Goal: Task Accomplishment & Management: Manage account settings

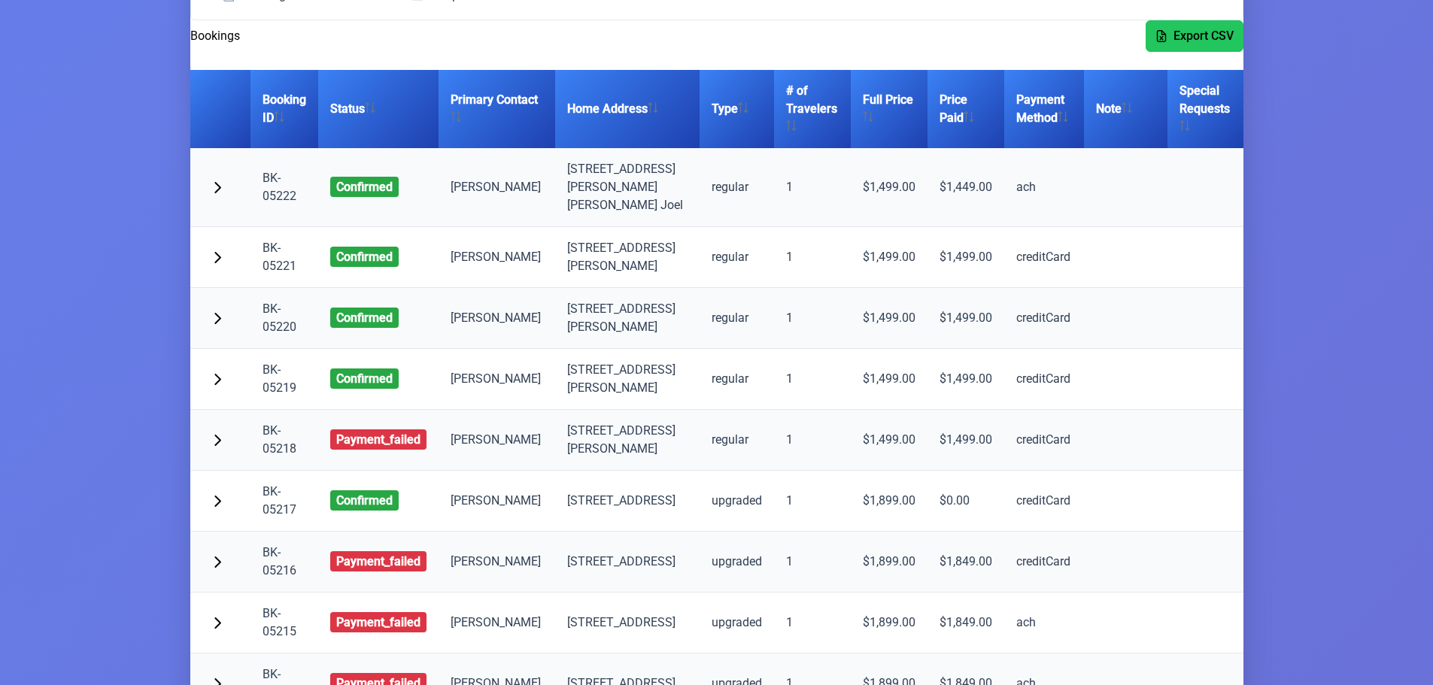
scroll to position [226, 0]
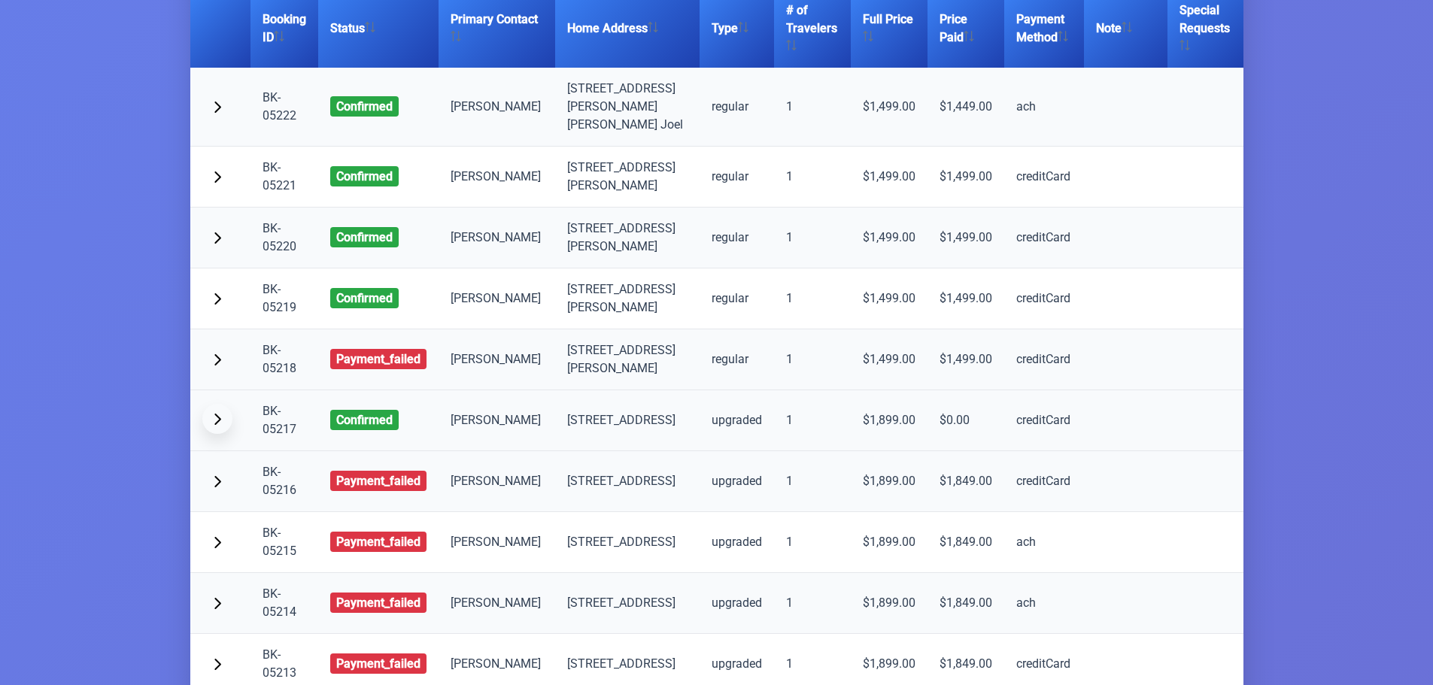
click at [216, 413] on span "button" at bounding box center [217, 419] width 12 height 12
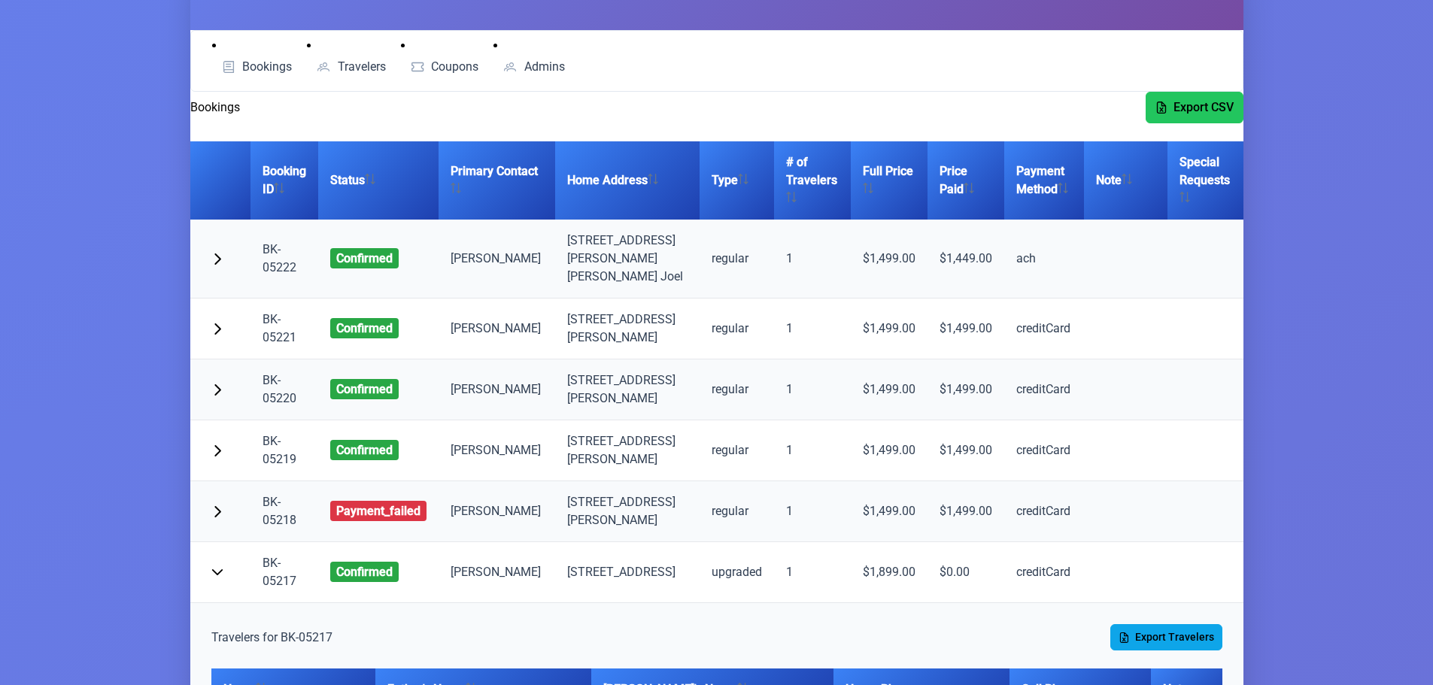
scroll to position [0, 0]
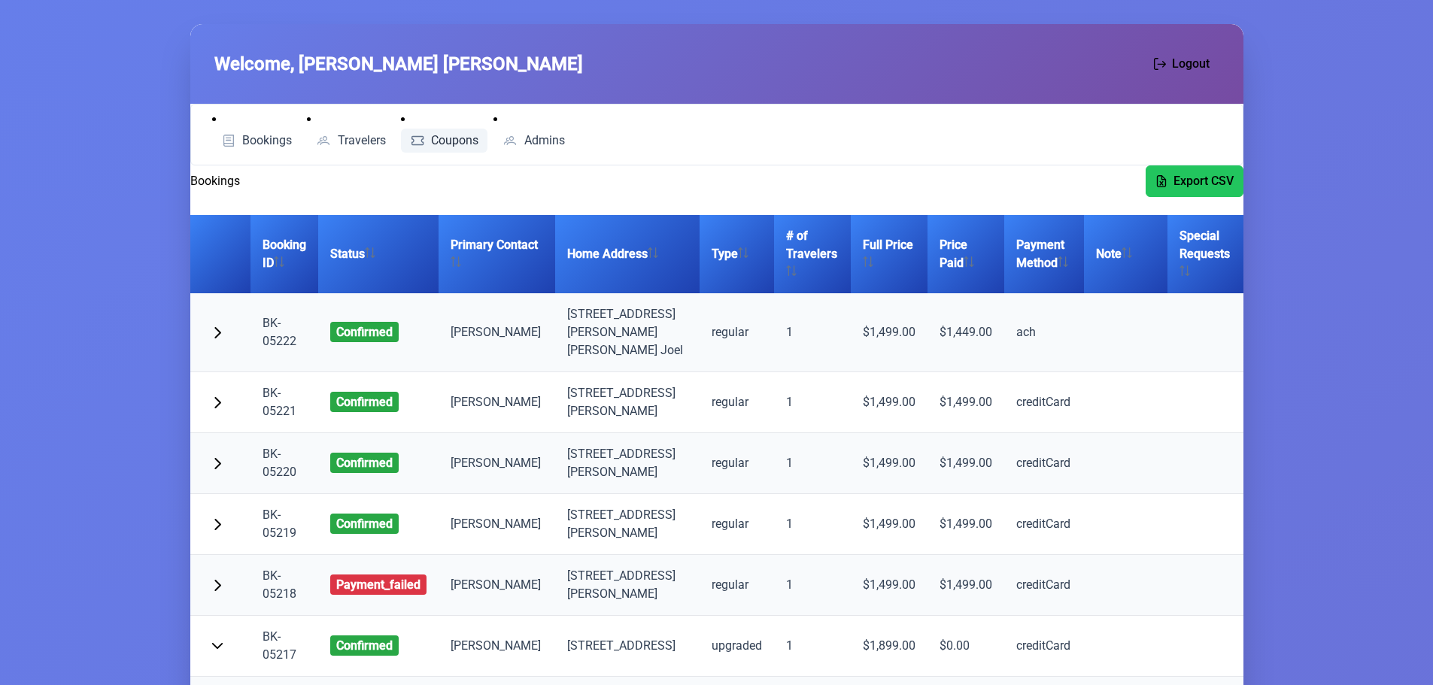
click at [434, 144] on span "Coupons" at bounding box center [454, 141] width 47 height 12
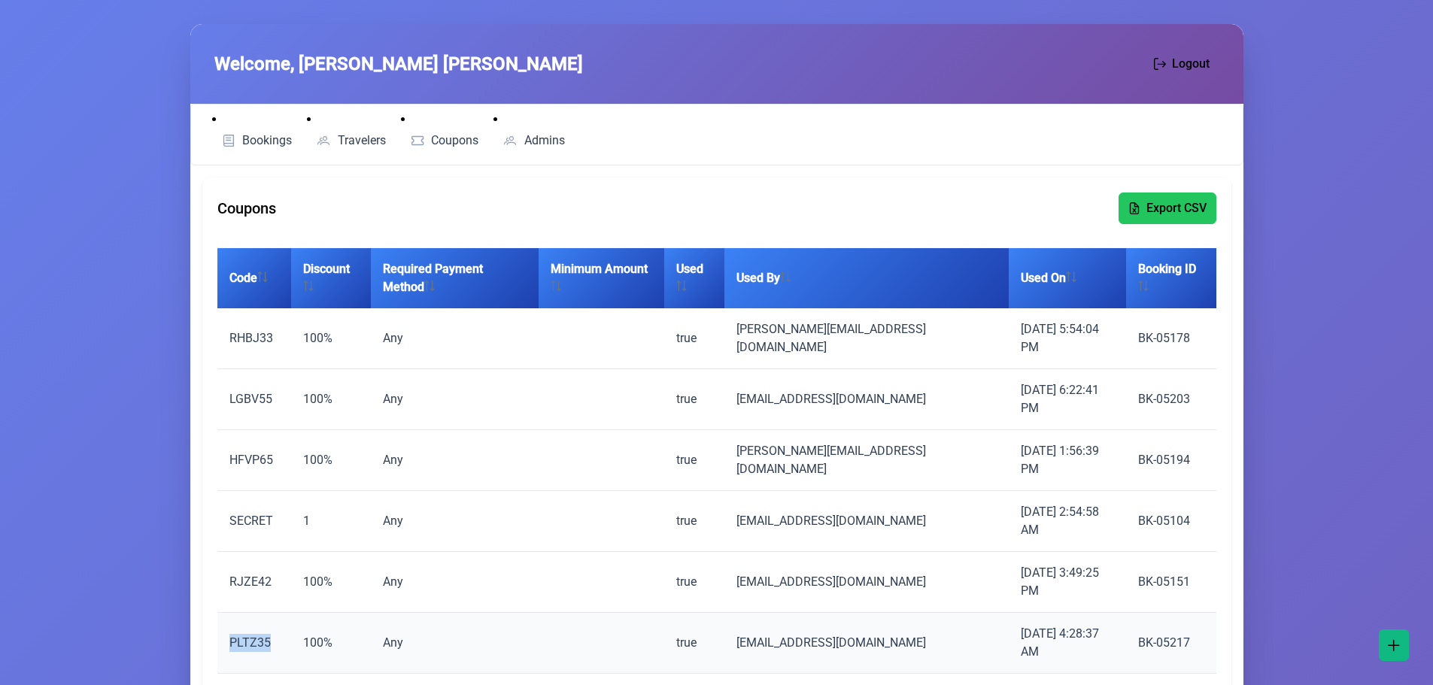
drag, startPoint x: 270, startPoint y: 523, endPoint x: 227, endPoint y: 521, distance: 42.9
click at [227, 613] on td "PLTZ35" at bounding box center [254, 643] width 74 height 61
copy td "PLTZ35"
click at [1153, 613] on td "BK-05217" at bounding box center [1171, 643] width 90 height 61
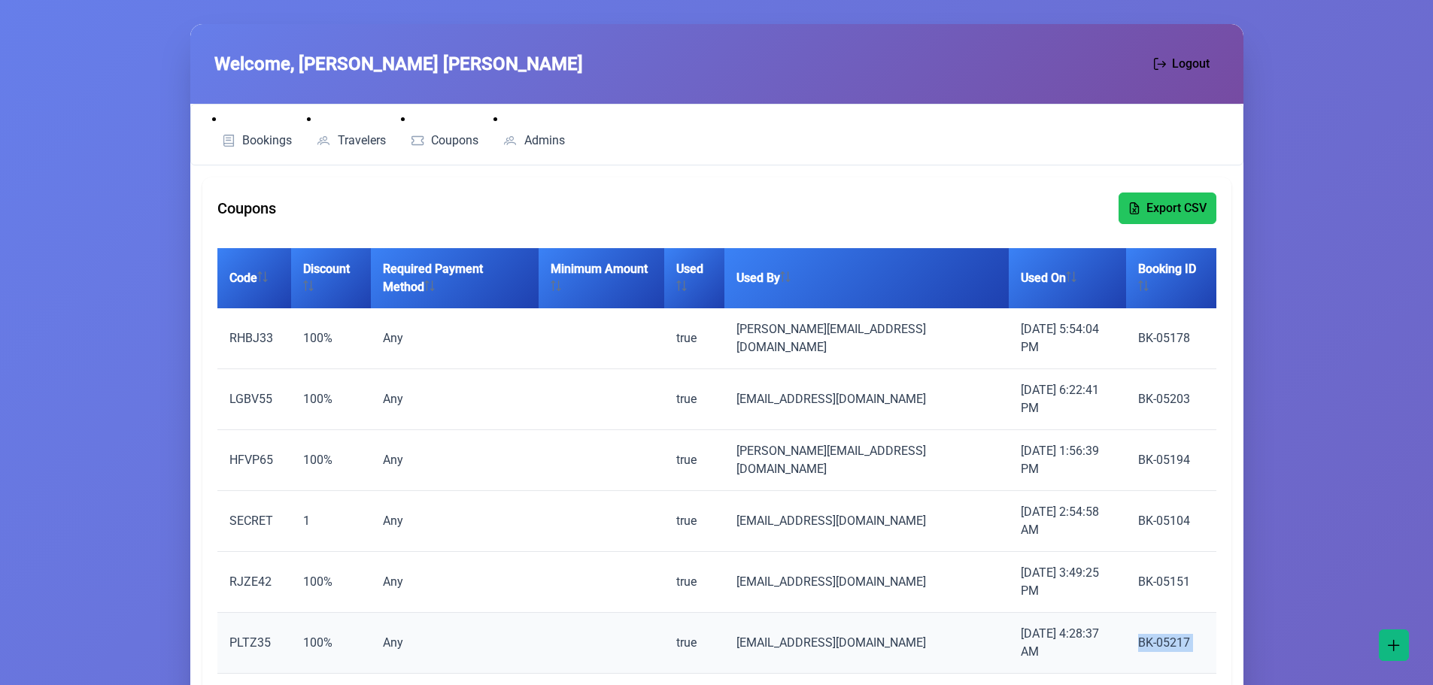
click at [1153, 613] on td "BK-05217" at bounding box center [1171, 643] width 90 height 61
copy td "BK-05217"
click at [274, 132] on link "Bookings" at bounding box center [257, 141] width 90 height 24
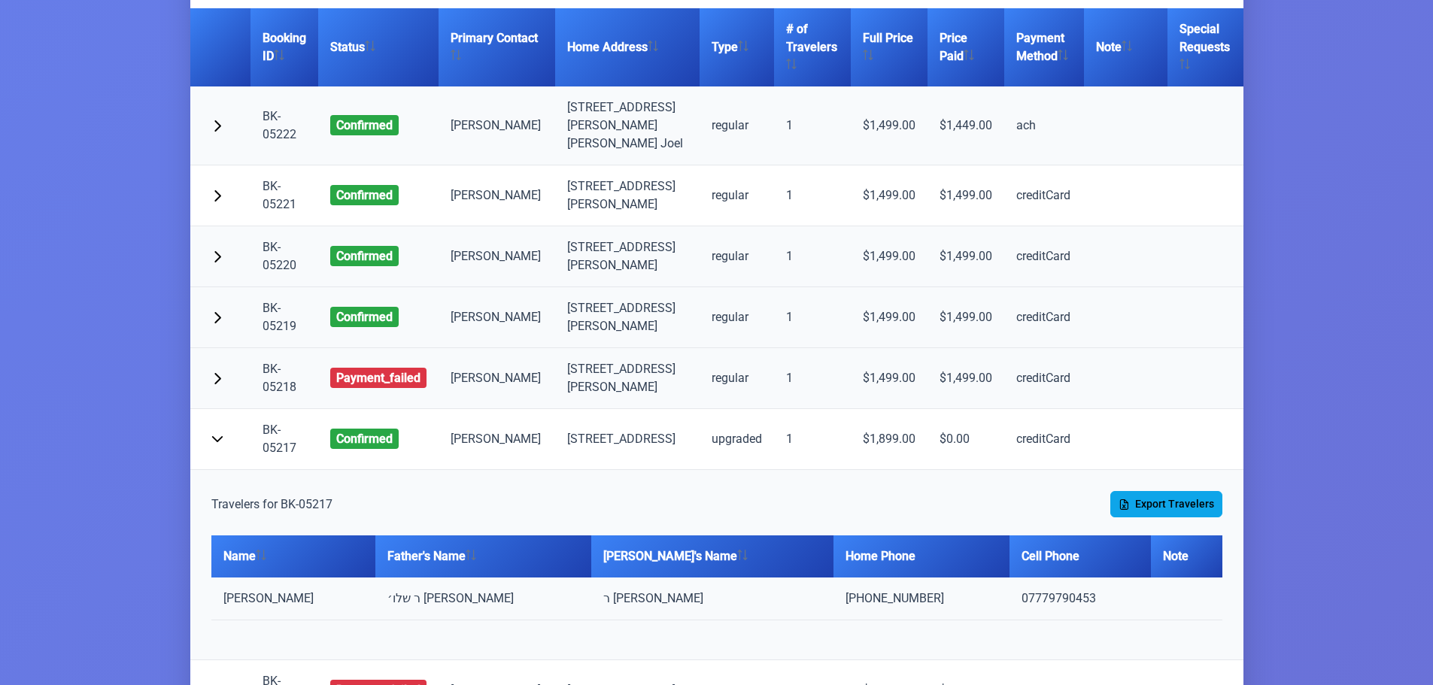
scroll to position [226, 0]
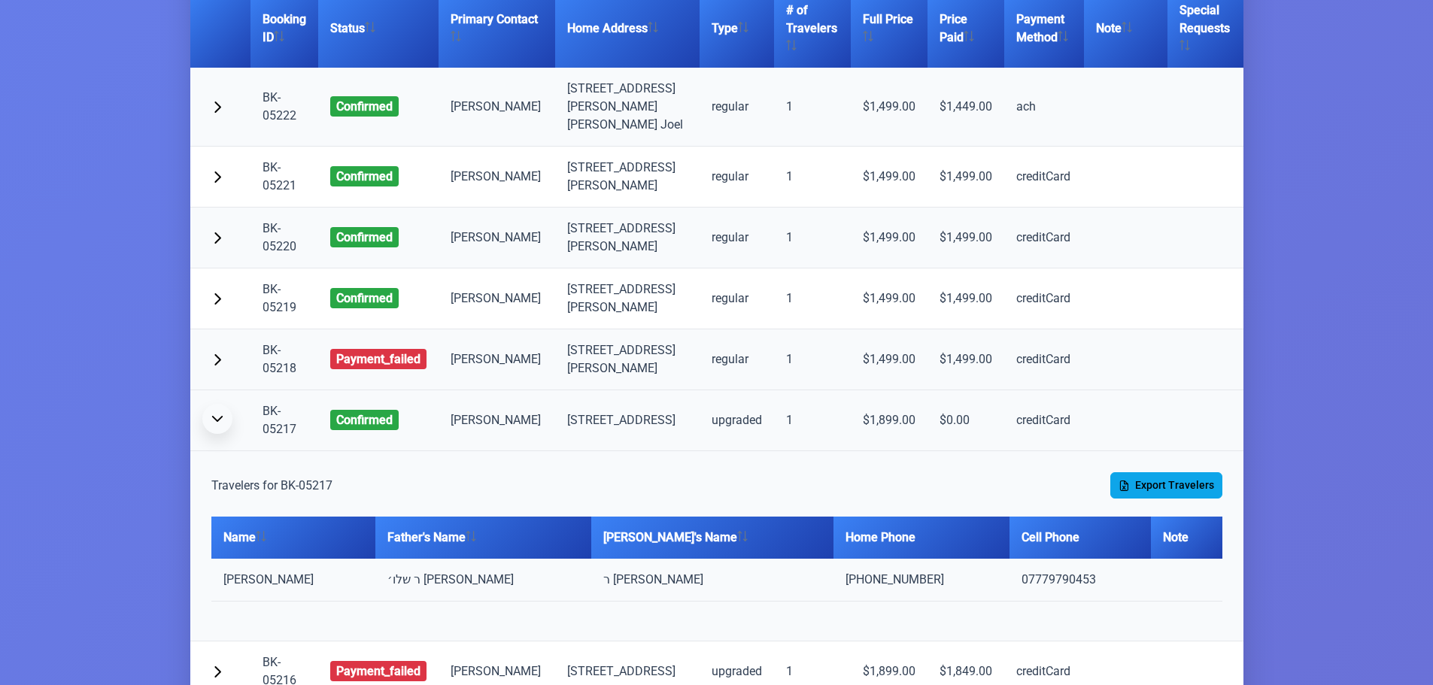
click at [220, 413] on span "button" at bounding box center [217, 419] width 12 height 12
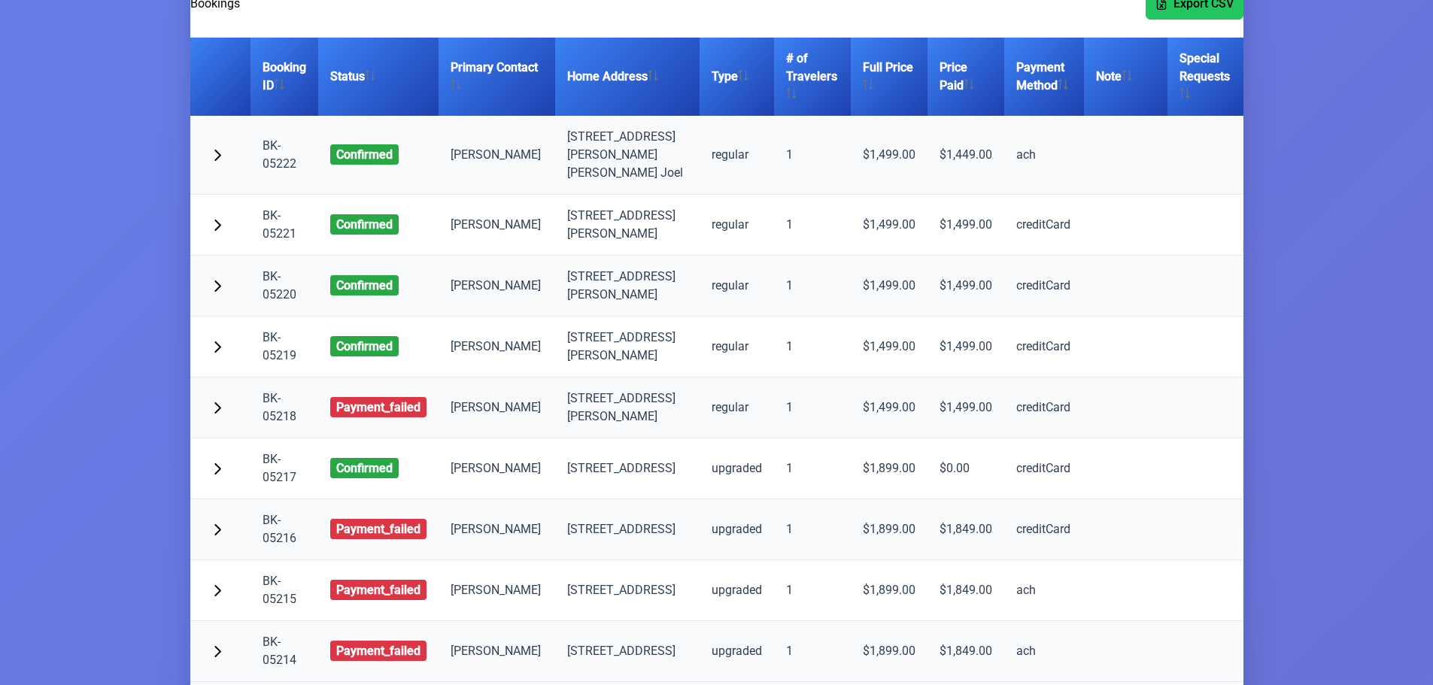
scroll to position [150, 0]
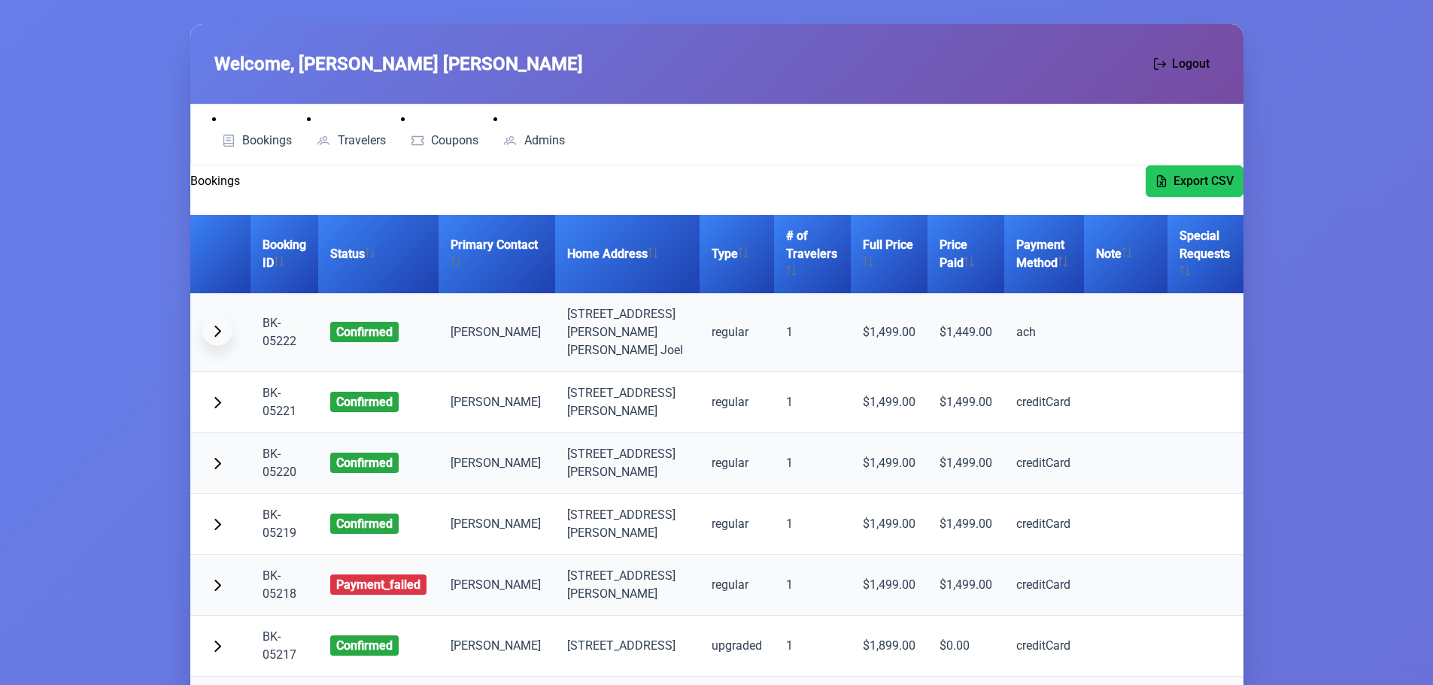
click at [221, 325] on span "button" at bounding box center [217, 331] width 12 height 12
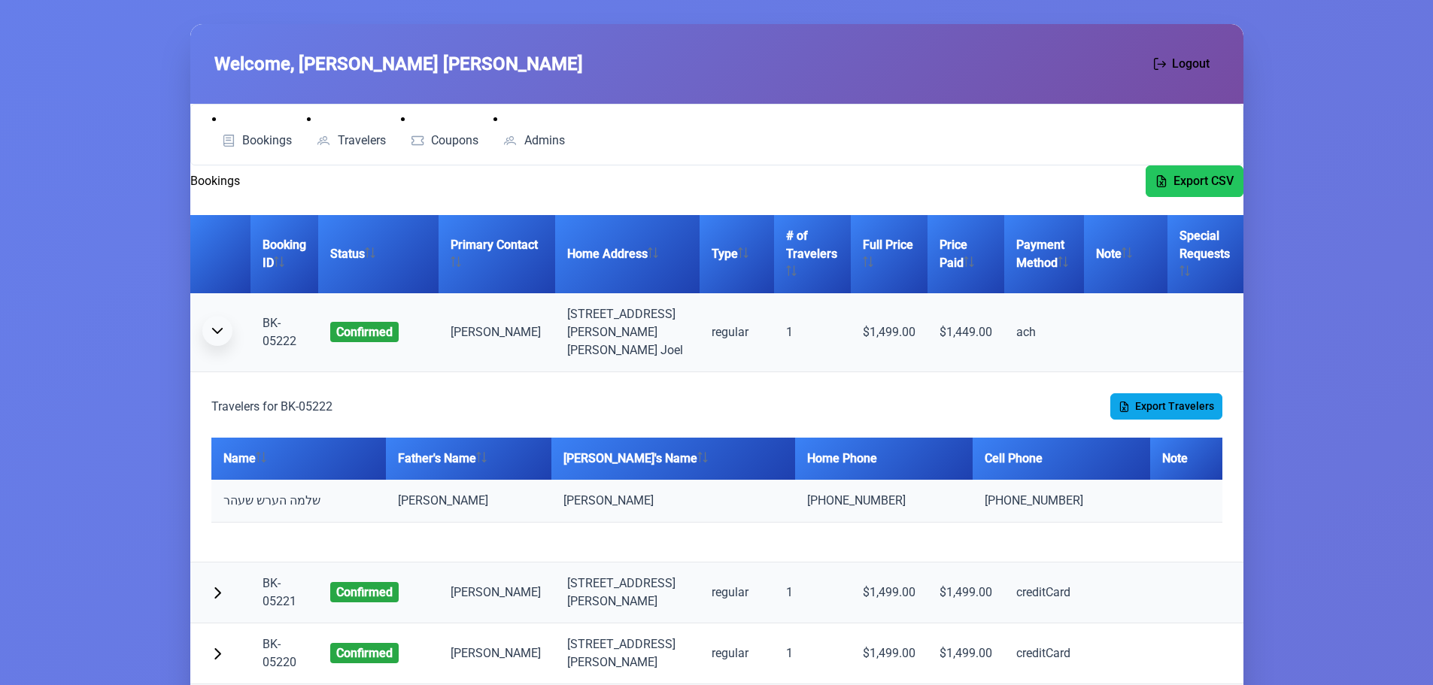
click at [221, 325] on span "button" at bounding box center [217, 331] width 12 height 12
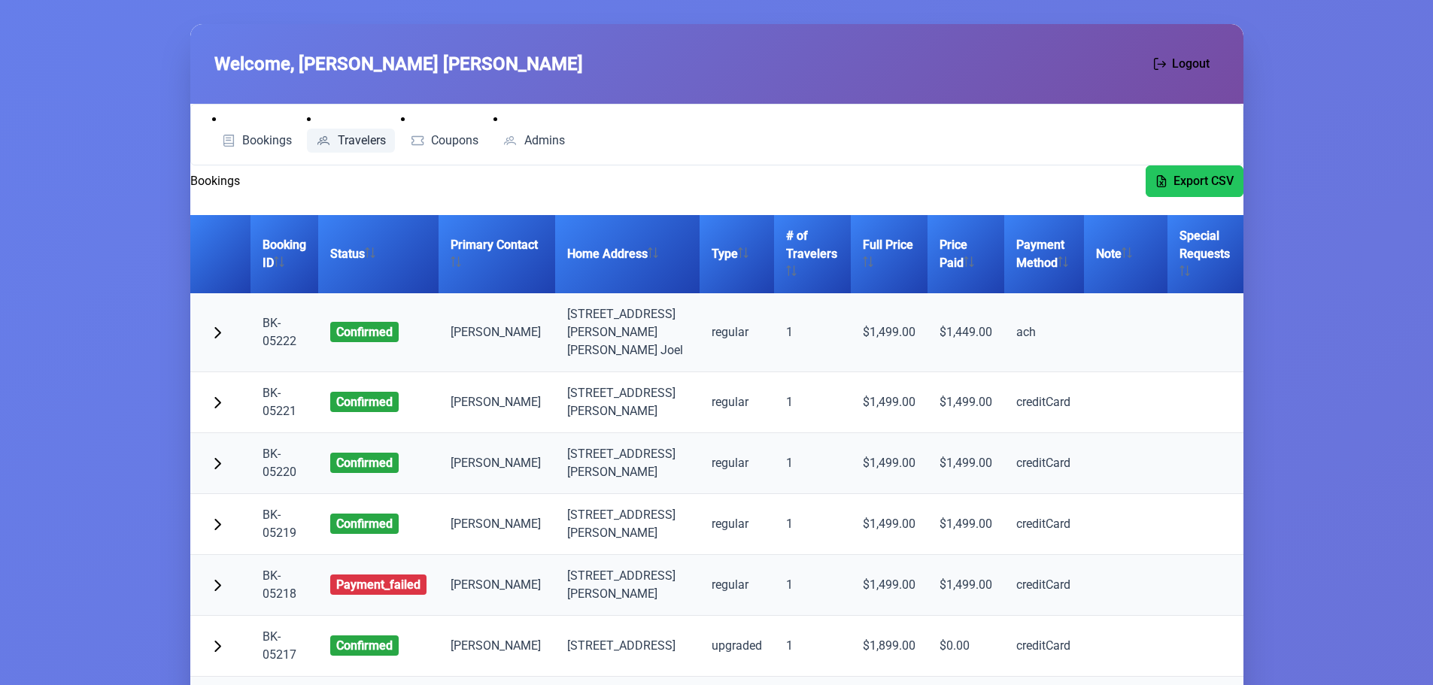
click at [368, 131] on link "Travelers" at bounding box center [351, 141] width 88 height 24
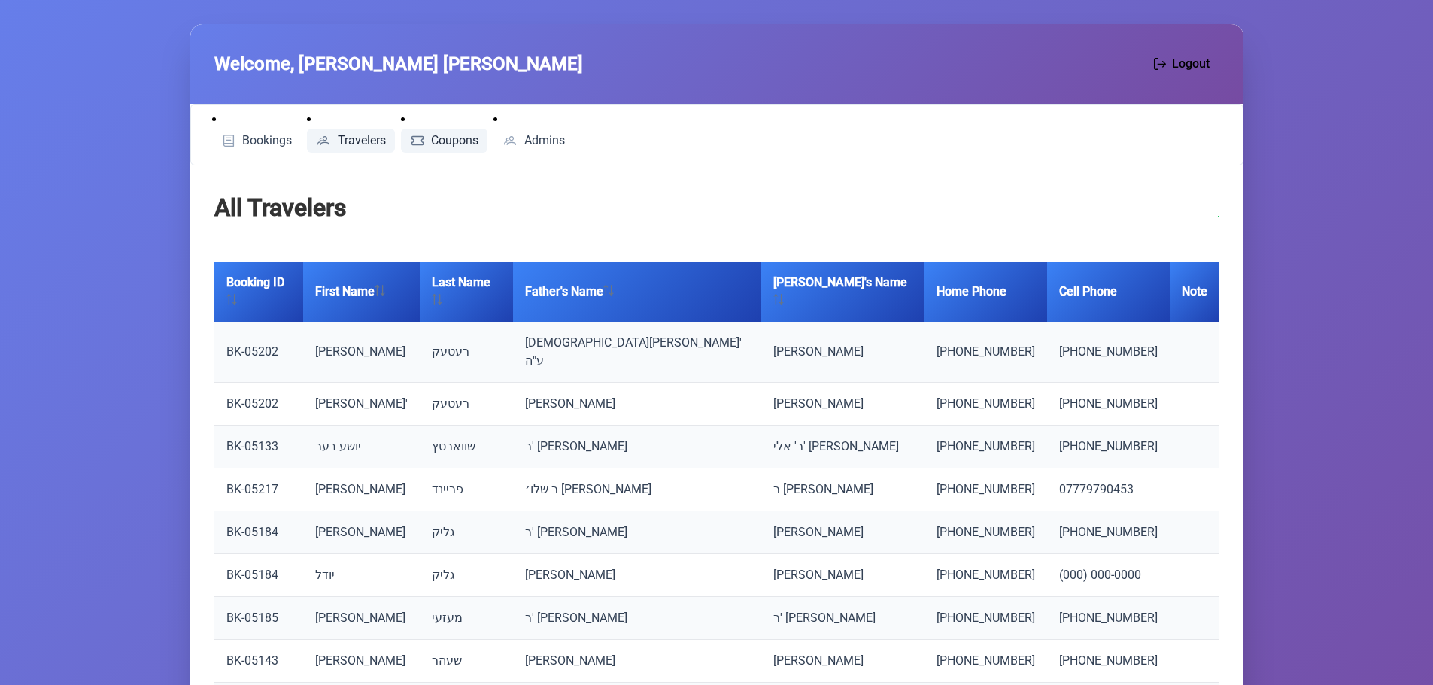
click at [442, 143] on span "Coupons" at bounding box center [454, 141] width 47 height 12
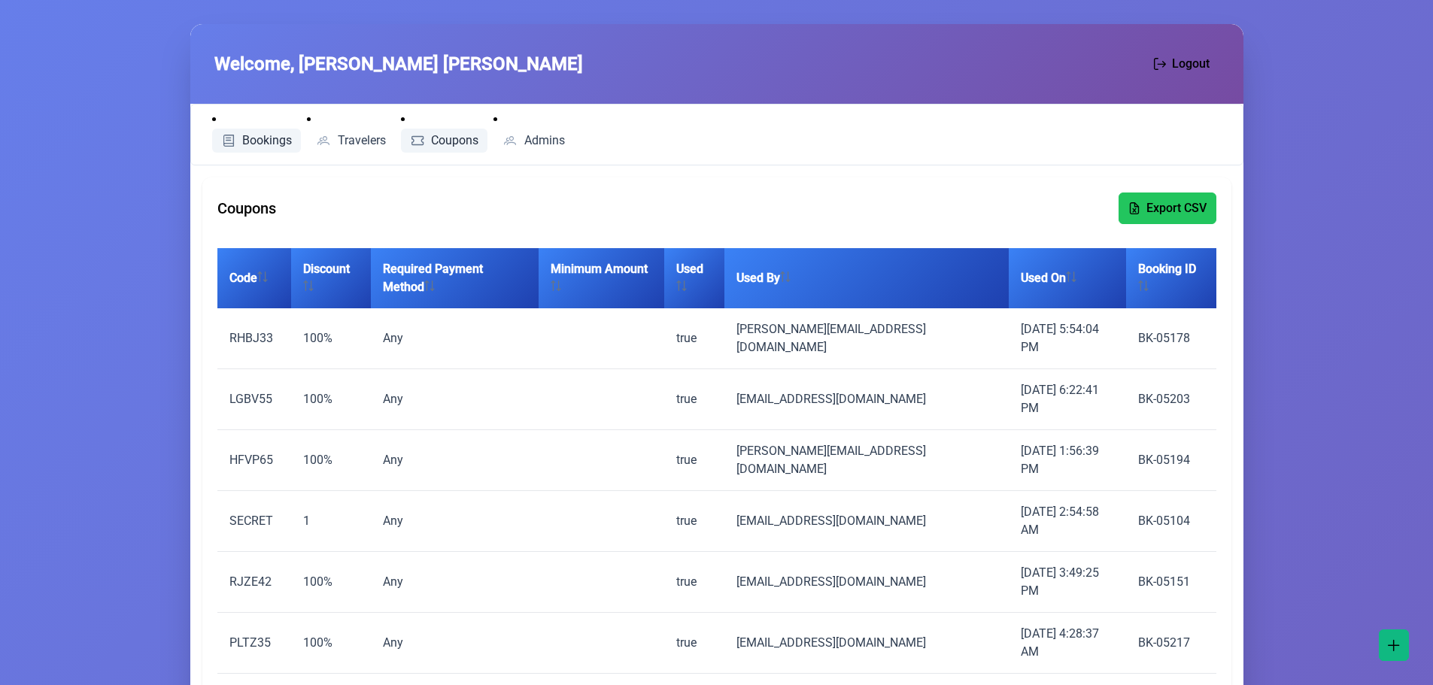
click at [257, 144] on span "Bookings" at bounding box center [267, 141] width 50 height 12
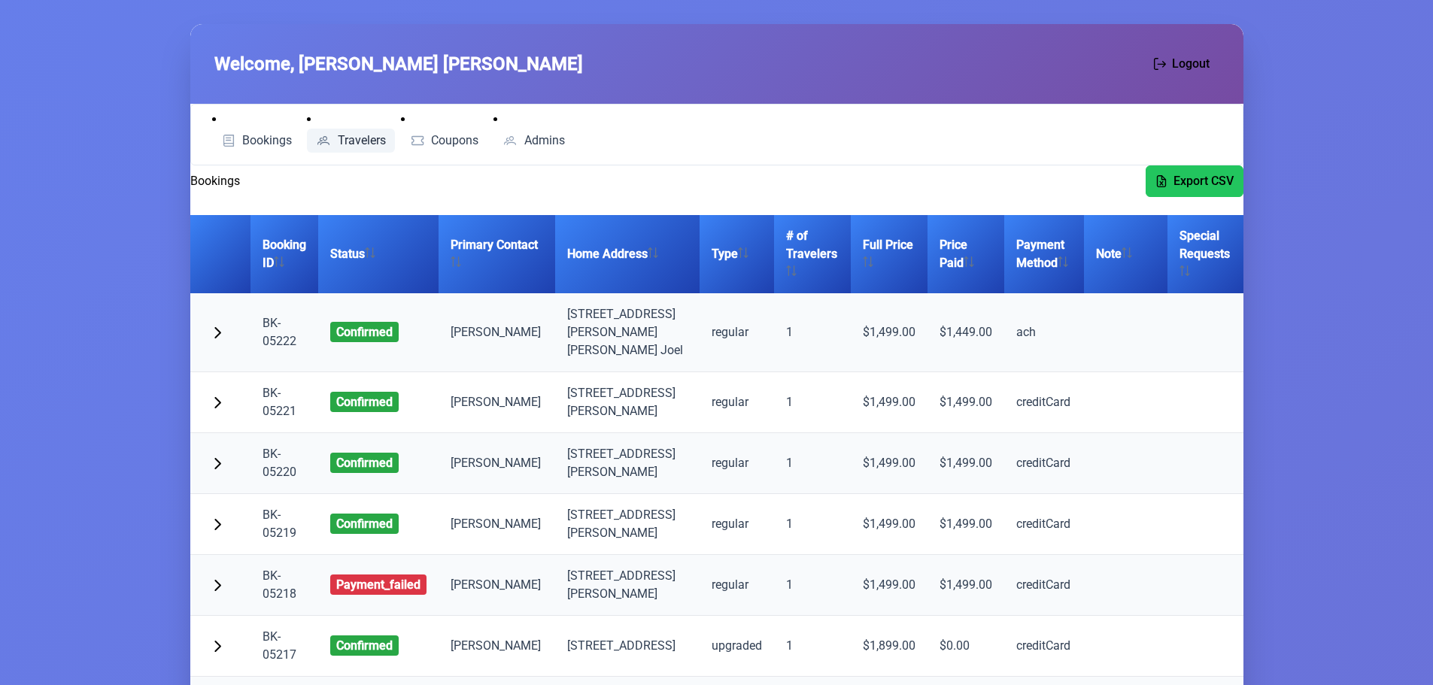
click at [346, 144] on span "Travelers" at bounding box center [362, 141] width 48 height 12
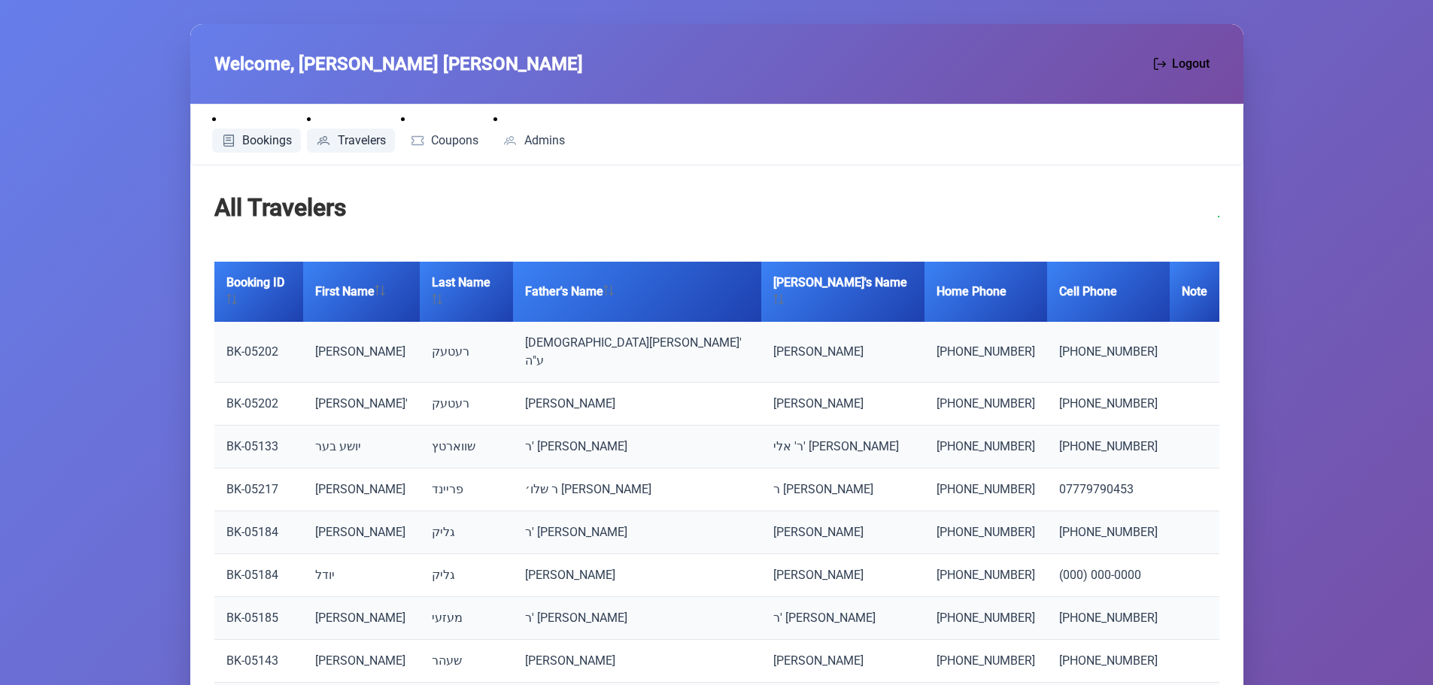
click at [252, 147] on span "Bookings" at bounding box center [267, 141] width 50 height 12
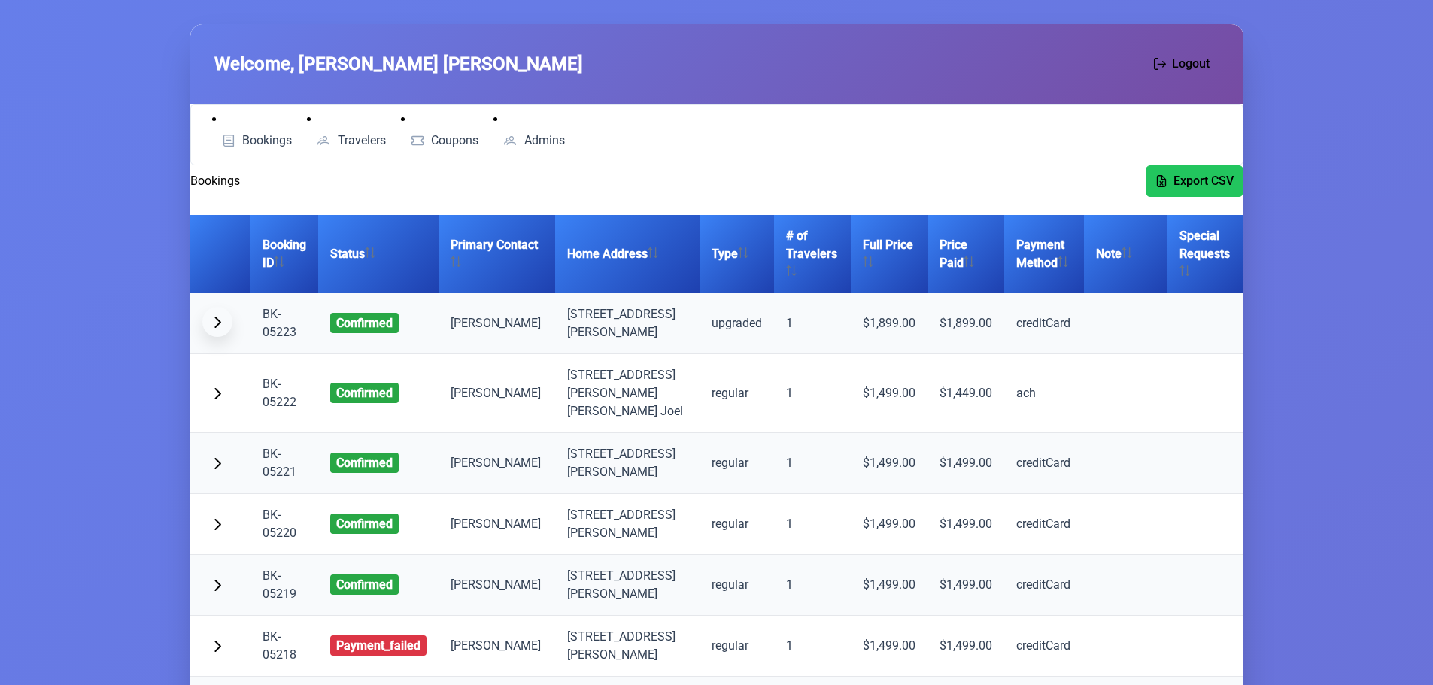
click at [217, 321] on span "button" at bounding box center [217, 322] width 12 height 12
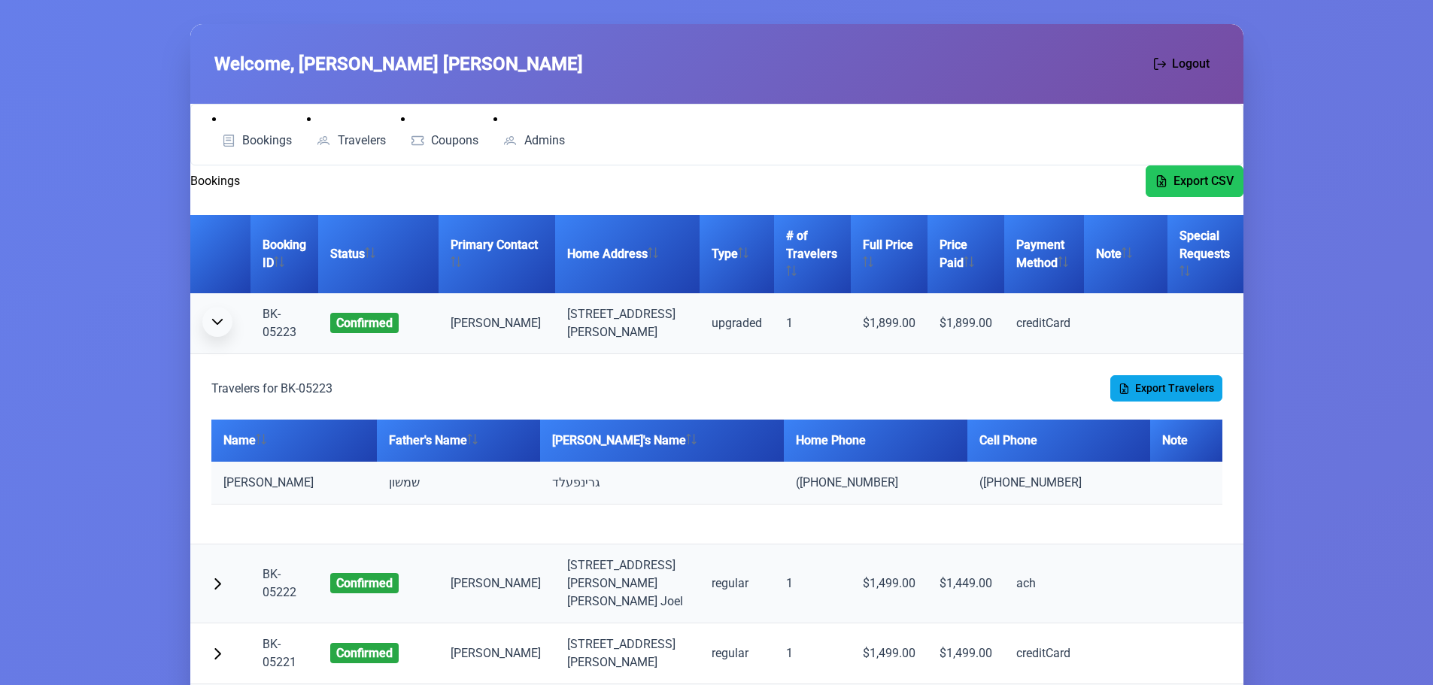
click at [217, 321] on span "button" at bounding box center [217, 322] width 12 height 12
